Goal: Information Seeking & Learning: Find specific fact

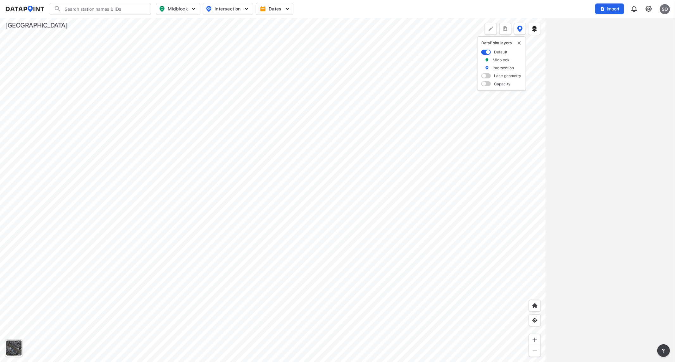
click at [366, 121] on div at bounding box center [273, 190] width 546 height 344
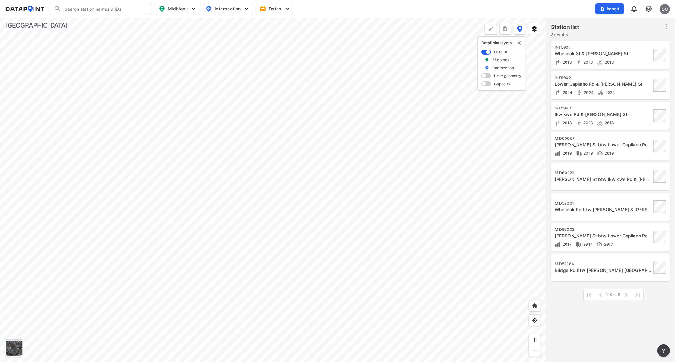
click at [241, 195] on div at bounding box center [273, 190] width 546 height 344
click at [183, 127] on div at bounding box center [273, 190] width 546 height 344
click at [302, 165] on div at bounding box center [273, 190] width 546 height 344
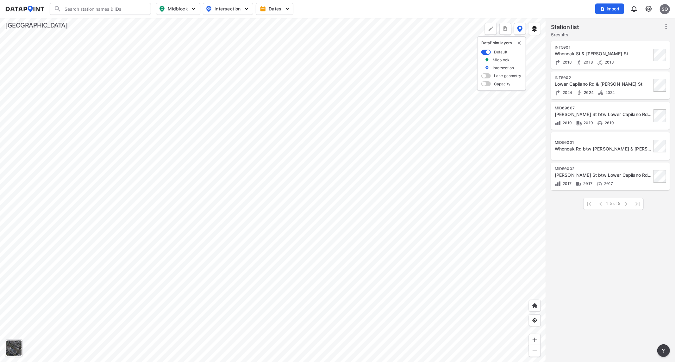
click at [319, 141] on div at bounding box center [273, 190] width 546 height 344
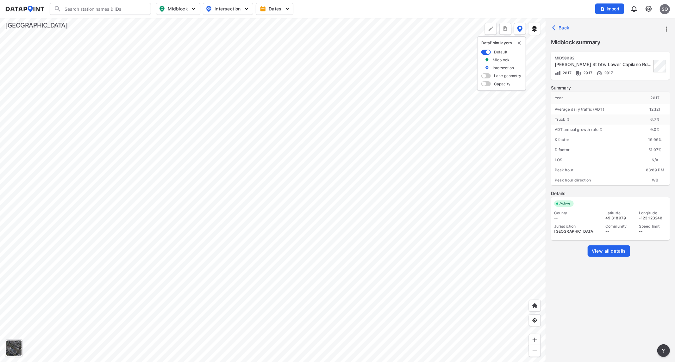
click at [610, 252] on span "View all details" at bounding box center [608, 251] width 34 height 6
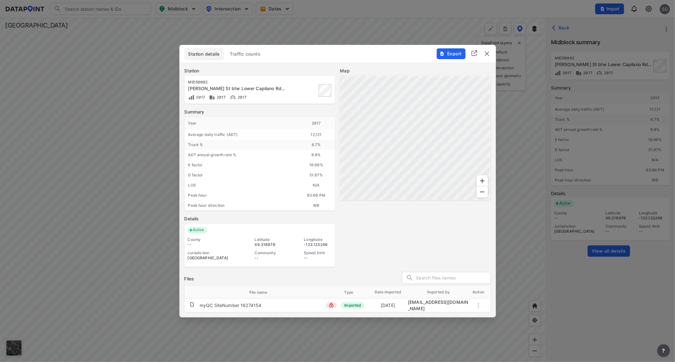
click at [252, 54] on span "Traffic counts" at bounding box center [245, 54] width 31 height 6
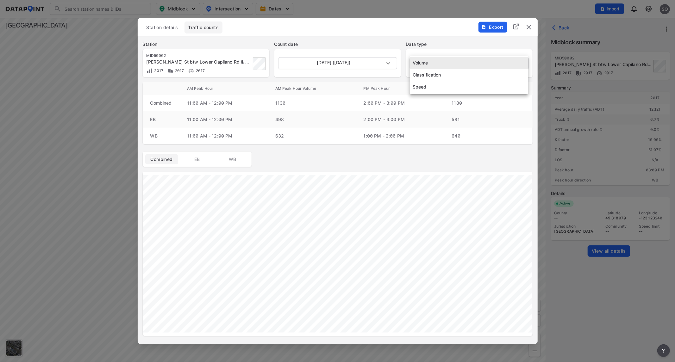
click at [450, 66] on body "Search Please enter a search term. Midblock Intersection Dates Import SO Import…" at bounding box center [337, 181] width 675 height 362
click at [427, 86] on li "Speed" at bounding box center [469, 87] width 118 height 12
type input "Speed"
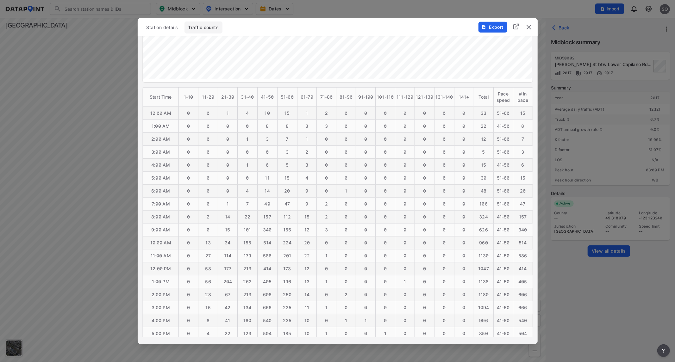
scroll to position [281, 0]
click at [168, 214] on td "8:00 AM" at bounding box center [161, 214] width 36 height 13
drag, startPoint x: 153, startPoint y: 214, endPoint x: 526, endPoint y: 215, distance: 373.2
click at [526, 215] on tr "8:00 AM 0 2 14 22 157 112 15 2 0 0 0 0 0 0 0 [PHONE_NUMBER]" at bounding box center [338, 214] width 390 height 13
copy tr ":00 AM 0 2 14 22 157 112 15 2 0 0 0 0 0 0 0 [PHONE_NUMBER]"
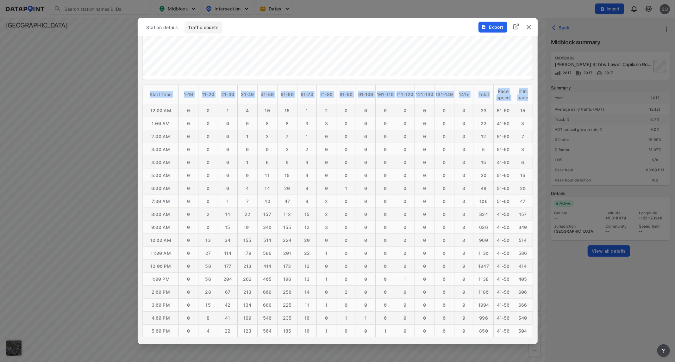
drag, startPoint x: 149, startPoint y: 92, endPoint x: 527, endPoint y: 95, distance: 377.7
click at [527, 95] on tr "Start Time 1-10 11-20 [PHONE_NUMBER] [PHONE_NUMBER] [PHONE_NUMBER] [PHONE_NUMBE…" at bounding box center [338, 94] width 390 height 19
copy tr "Start Time 1-10 11-20 [PHONE_NUMBER] [PHONE_NUMBER] [PHONE_NUMBER] [PHONE_NUMBE…"
click at [529, 27] on img "delete" at bounding box center [529, 27] width 8 height 8
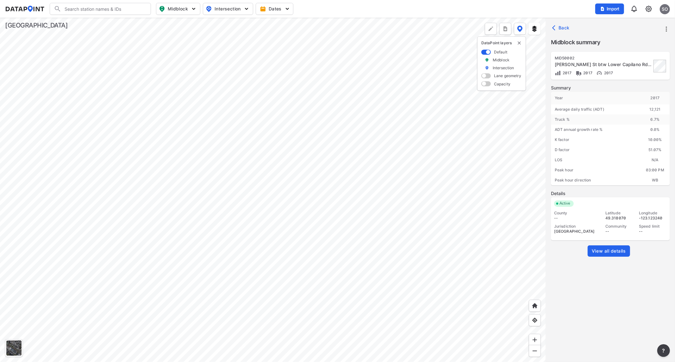
click at [319, 136] on div at bounding box center [273, 190] width 546 height 344
click at [264, 181] on div at bounding box center [273, 190] width 546 height 344
click at [286, 210] on div at bounding box center [273, 190] width 546 height 344
click at [252, 229] on div at bounding box center [273, 190] width 546 height 344
click at [394, 174] on div at bounding box center [273, 190] width 546 height 344
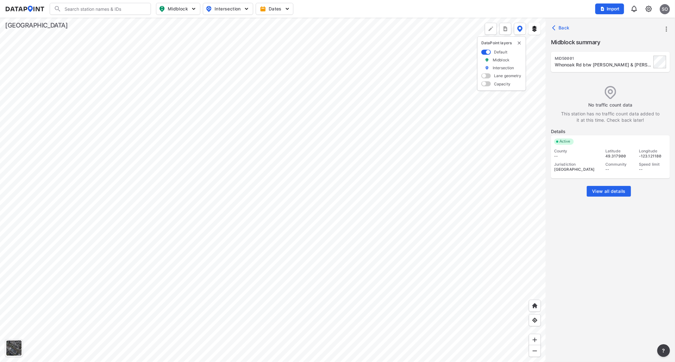
click at [306, 220] on div at bounding box center [273, 190] width 546 height 344
drag, startPoint x: 643, startPoint y: 64, endPoint x: 554, endPoint y: 59, distance: 89.3
click at [552, 59] on div "MID50001 Whonoak Rd btw [PERSON_NAME] & [PERSON_NAME] St" at bounding box center [610, 62] width 119 height 20
copy div "MID50001 Whonoak Rd btw [PERSON_NAME] & [PERSON_NAME] St"
